Goal: Information Seeking & Learning: Learn about a topic

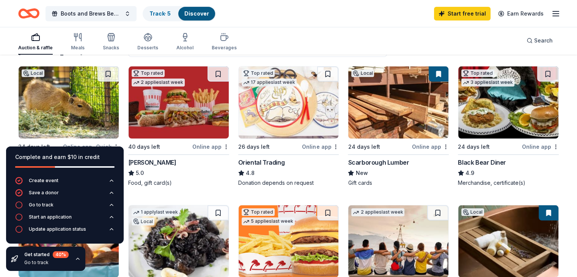
scroll to position [73, 0]
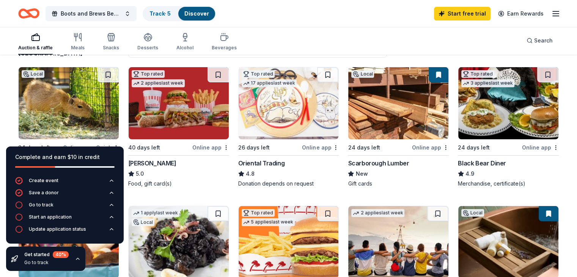
click at [55, 119] on img at bounding box center [69, 103] width 100 height 72
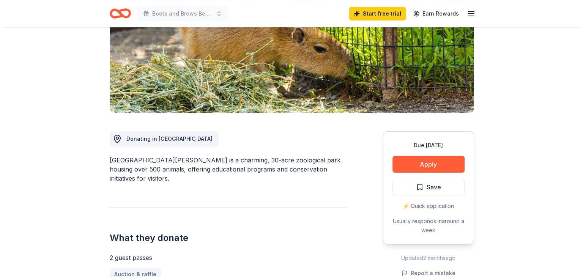
scroll to position [121, 0]
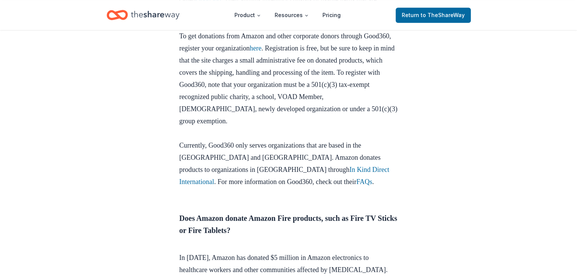
scroll to position [469, 0]
click at [262, 52] on link "here" at bounding box center [256, 48] width 12 height 8
